Goal: Information Seeking & Learning: Find specific page/section

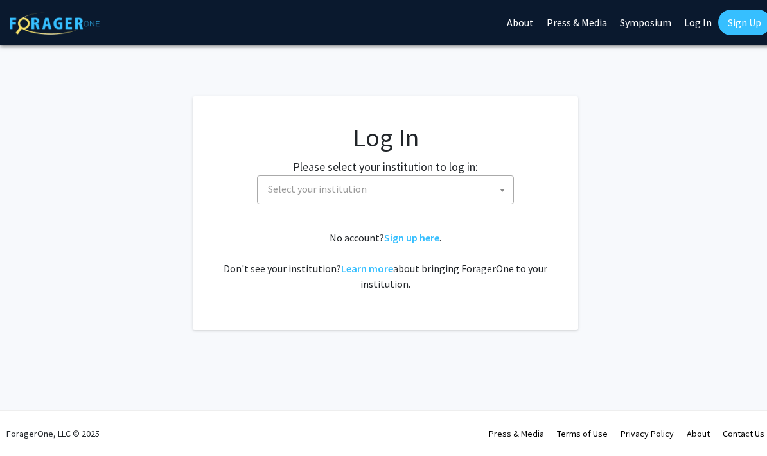
select select
click at [408, 204] on span "Select your institution" at bounding box center [385, 189] width 257 height 29
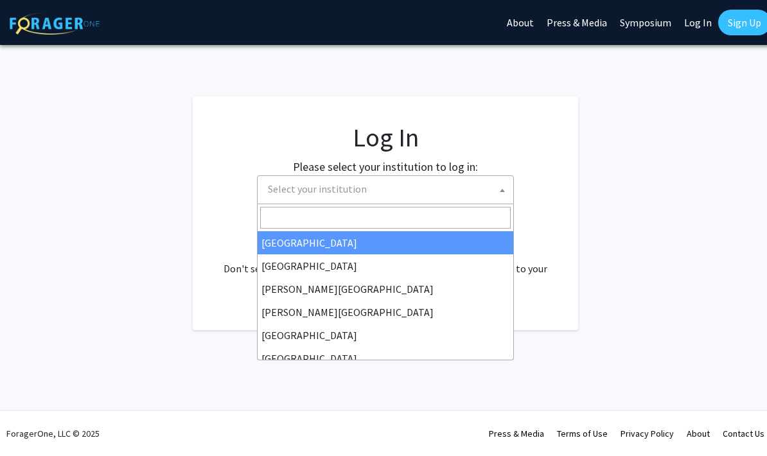
click at [430, 217] on input "Search" at bounding box center [385, 218] width 250 height 22
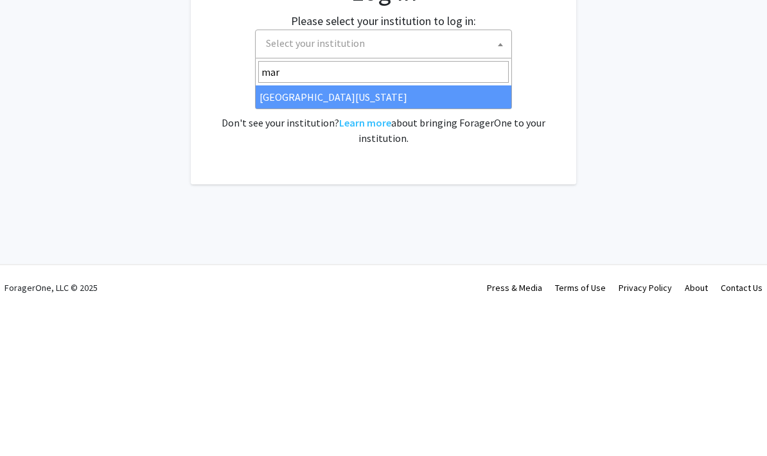
type input "mary"
select select "31"
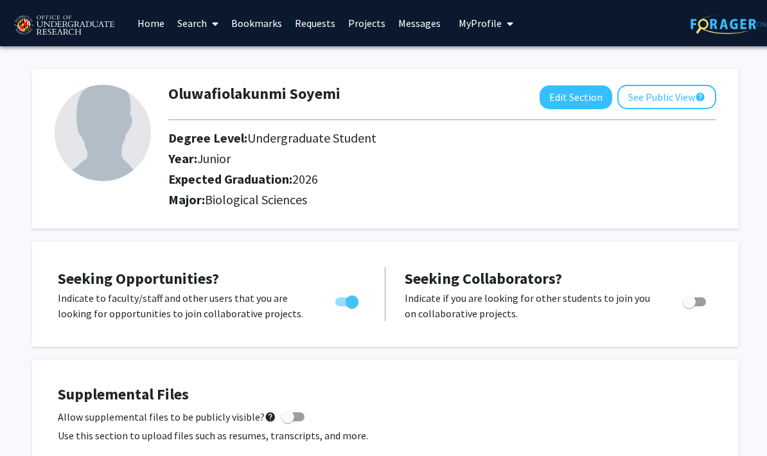
click at [199, 30] on link "Search" at bounding box center [198, 23] width 54 height 45
click at [242, 54] on span "Faculty/Staff" at bounding box center [218, 59] width 94 height 26
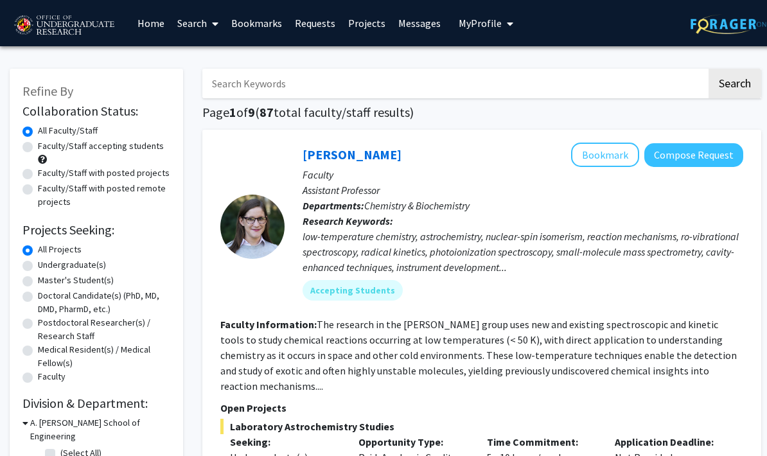
click at [124, 146] on label "Faculty/Staff accepting students" at bounding box center [101, 145] width 126 height 13
click at [46, 146] on input "Faculty/Staff accepting students" at bounding box center [42, 143] width 8 height 8
radio input "true"
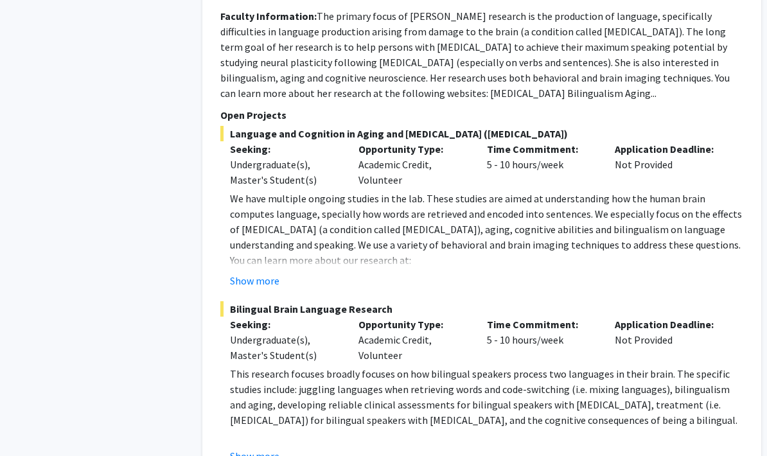
scroll to position [6008, 0]
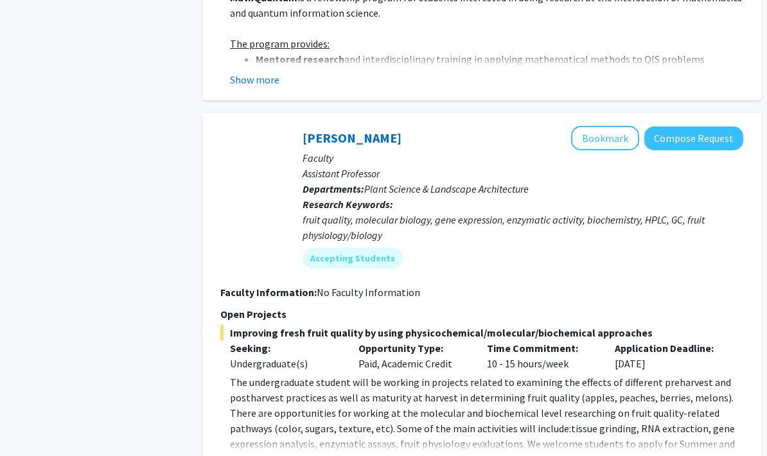
scroll to position [2708, 0]
